Goal: Navigation & Orientation: Find specific page/section

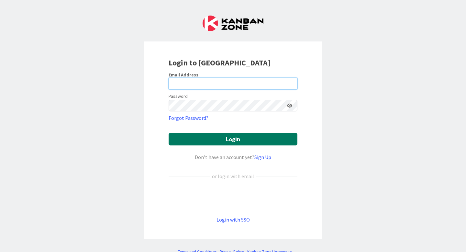
type input "[PERSON_NAME]"
click at [207, 139] on button "Login" at bounding box center [233, 139] width 129 height 13
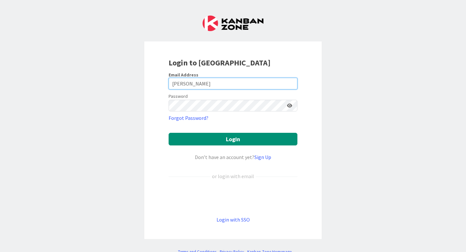
click at [219, 83] on input "[PERSON_NAME]" at bounding box center [233, 84] width 129 height 12
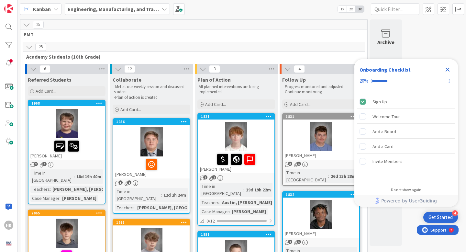
click at [448, 69] on icon "Close Checklist" at bounding box center [448, 70] width 4 height 4
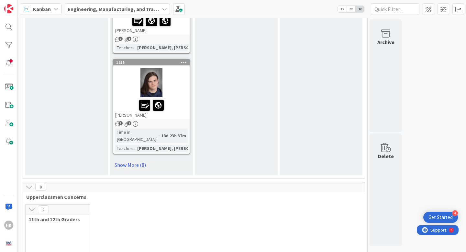
scroll to position [903, 0]
click at [131, 159] on link "Show More (8)" at bounding box center [152, 164] width 78 height 10
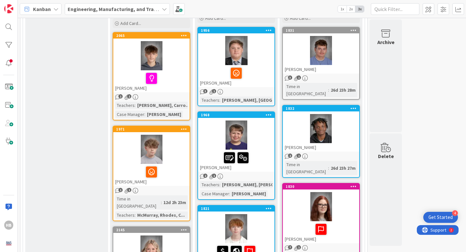
scroll to position [87, 0]
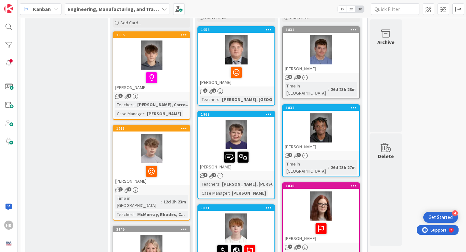
click at [182, 130] on icon at bounding box center [184, 128] width 6 height 5
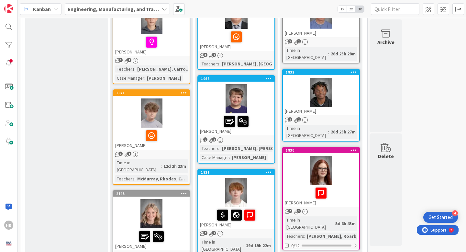
scroll to position [123, 0]
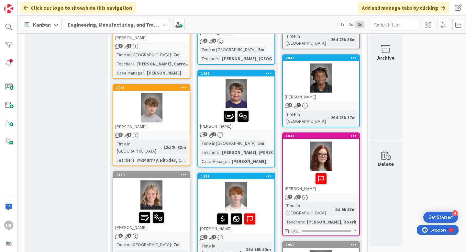
scroll to position [153, 0]
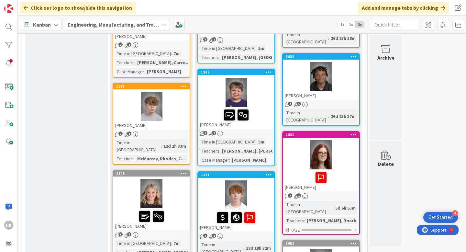
click at [144, 115] on div at bounding box center [151, 106] width 76 height 29
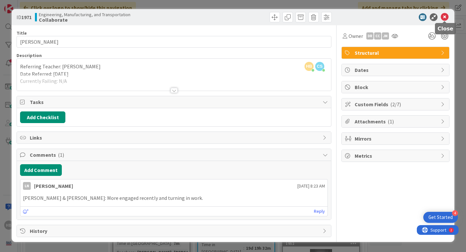
click at [448, 17] on icon at bounding box center [445, 17] width 8 height 8
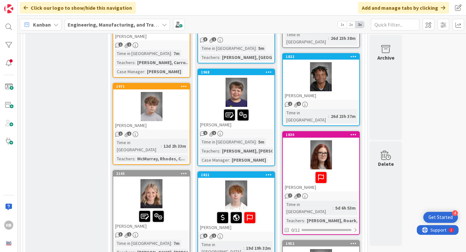
click at [151, 26] on b "Engineering, Manufacturing, and Transportation" at bounding box center [125, 24] width 115 height 6
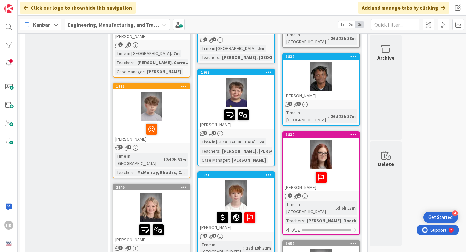
click at [188, 86] on div at bounding box center [184, 86] width 12 height 5
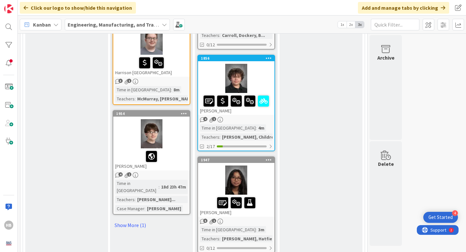
scroll to position [903, 0]
click at [128, 219] on link "Show More (1)" at bounding box center [152, 224] width 78 height 10
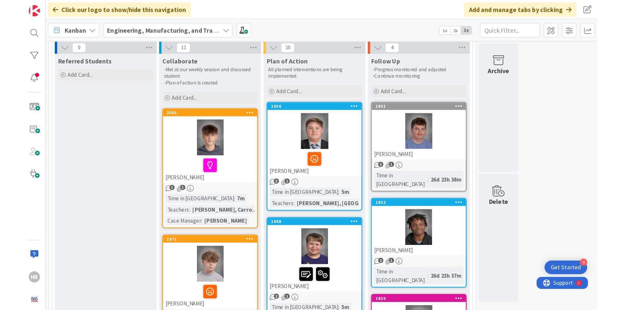
scroll to position [0, 0]
